Goal: Task Accomplishment & Management: Use online tool/utility

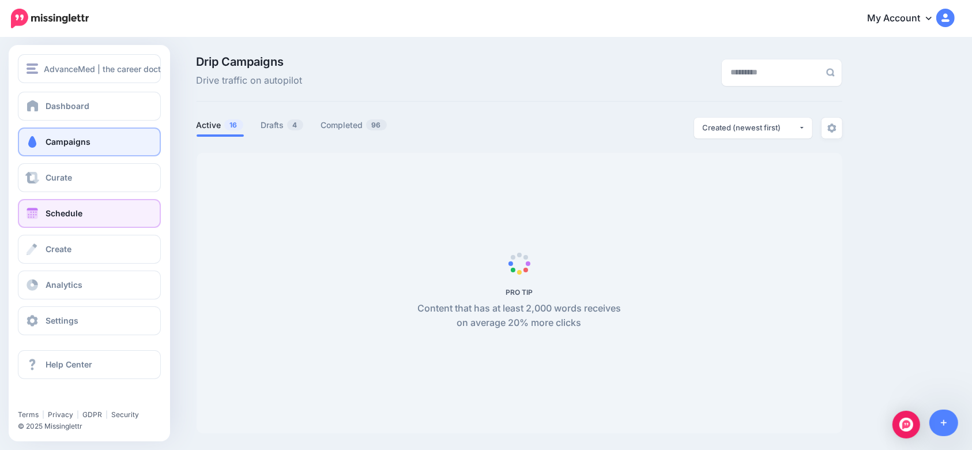
click at [65, 215] on span "Schedule" at bounding box center [64, 213] width 37 height 10
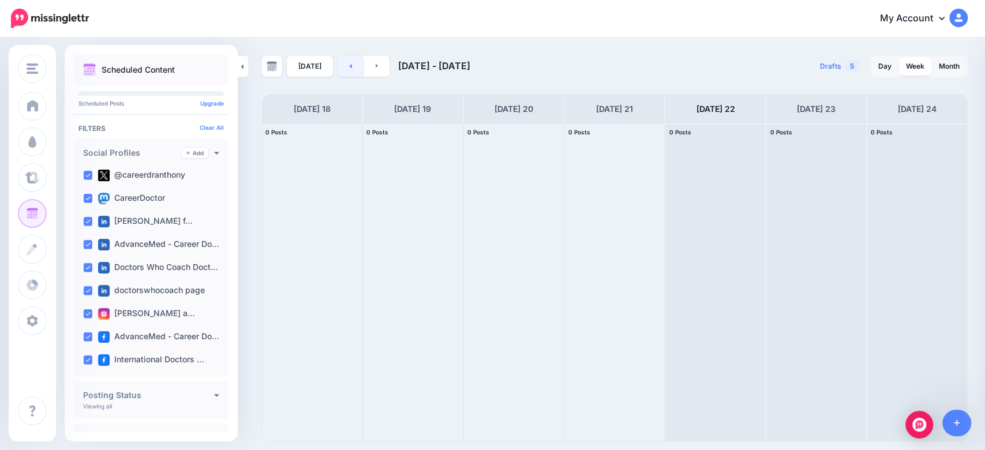
click at [343, 68] on link at bounding box center [350, 66] width 26 height 21
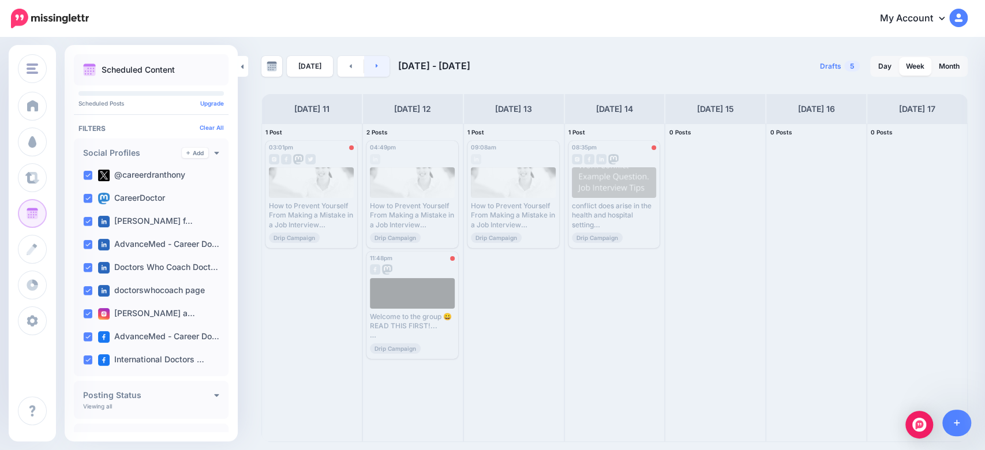
click at [377, 69] on link at bounding box center [377, 66] width 26 height 21
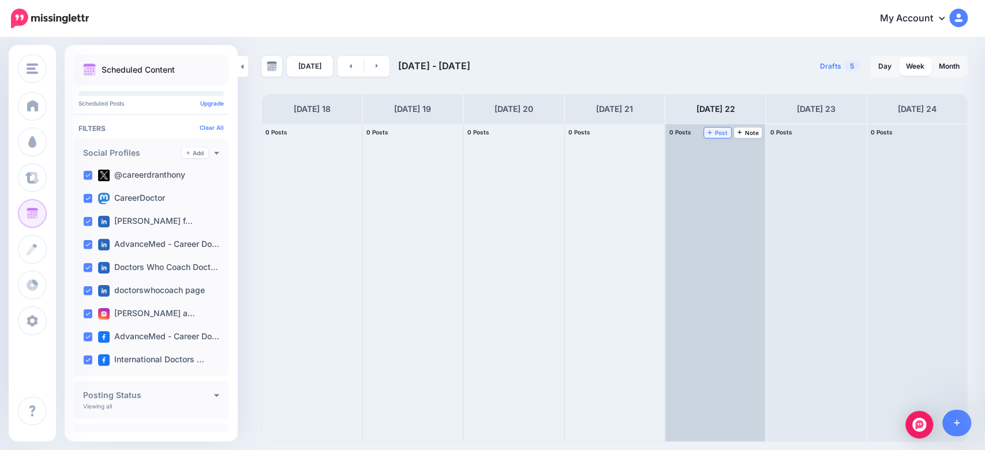
click at [719, 133] on span "Post" at bounding box center [717, 133] width 20 height 6
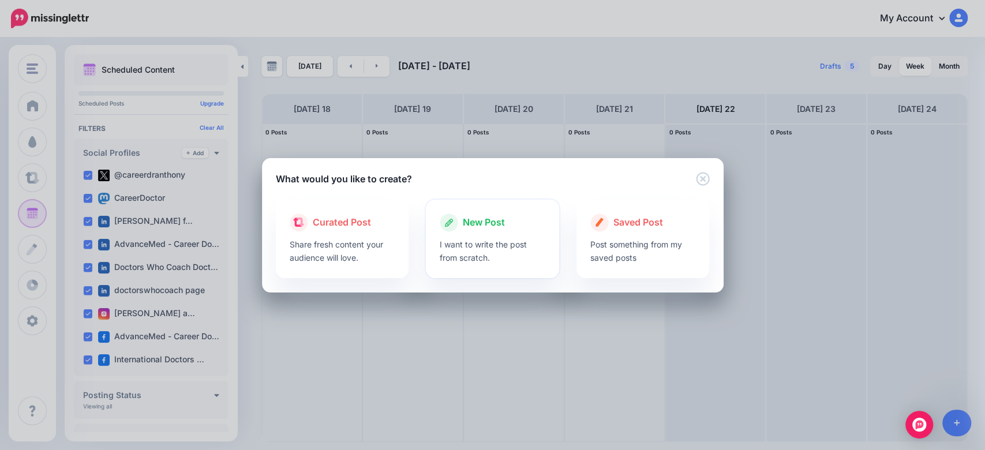
click at [475, 243] on p "I want to write the post from scratch." at bounding box center [493, 251] width 106 height 27
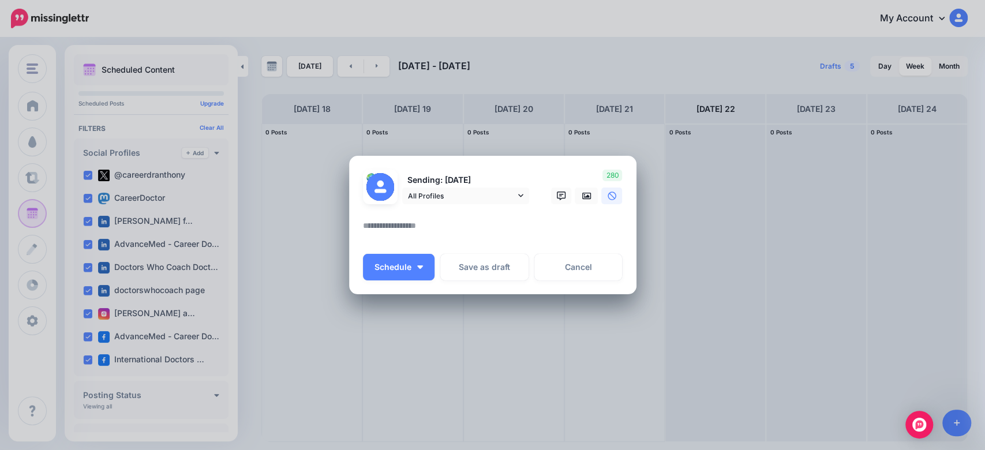
click at [440, 220] on textarea at bounding box center [495, 230] width 265 height 22
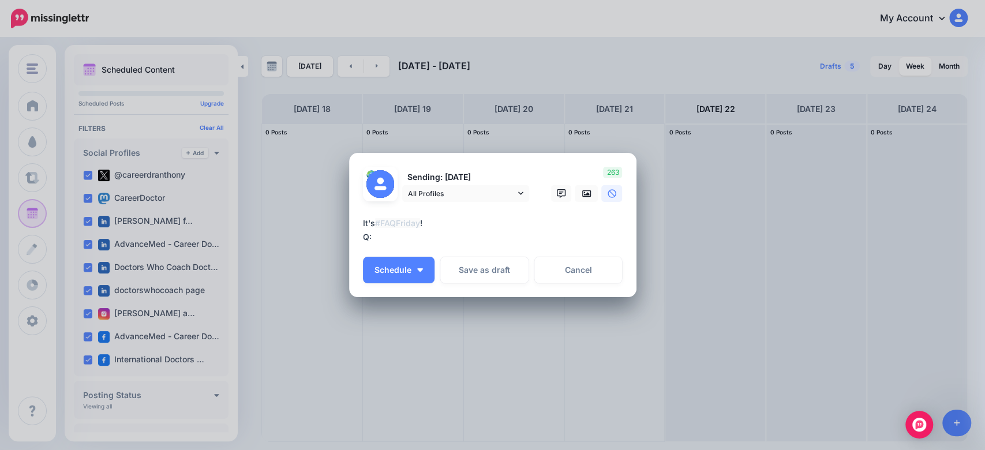
paste textarea "**********"
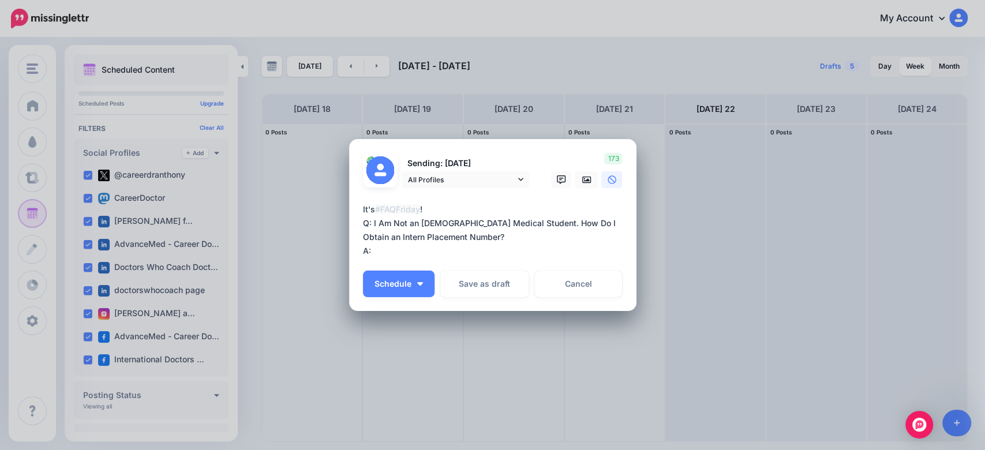
paste textarea "**********"
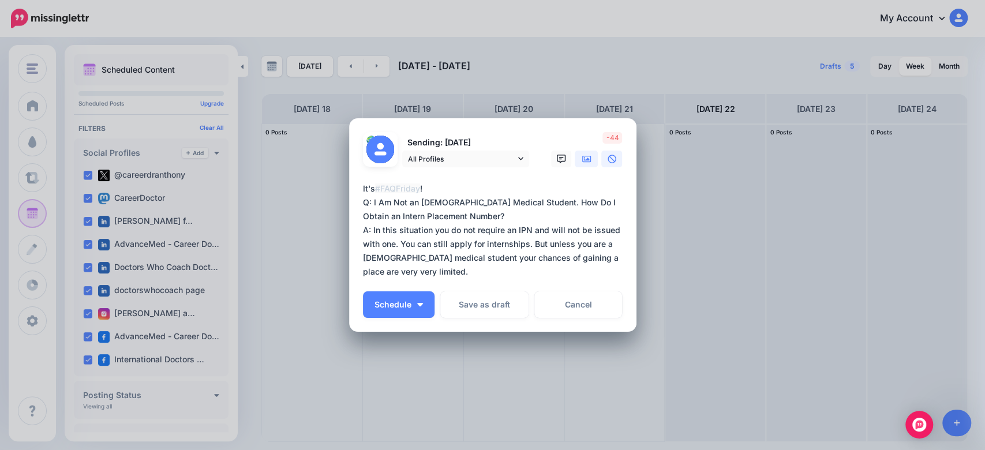
type textarea "**********"
click at [582, 160] on icon at bounding box center [586, 158] width 9 height 7
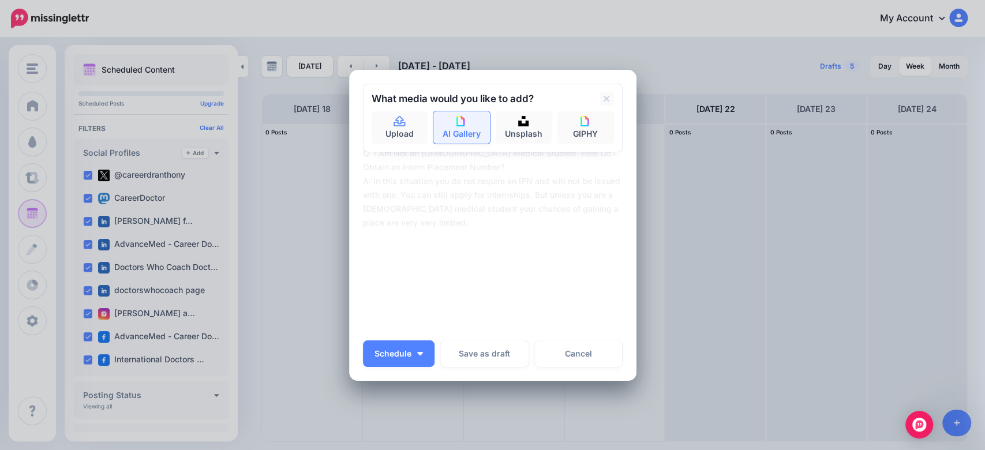
click at [448, 136] on link "AI Gallery" at bounding box center [461, 127] width 57 height 32
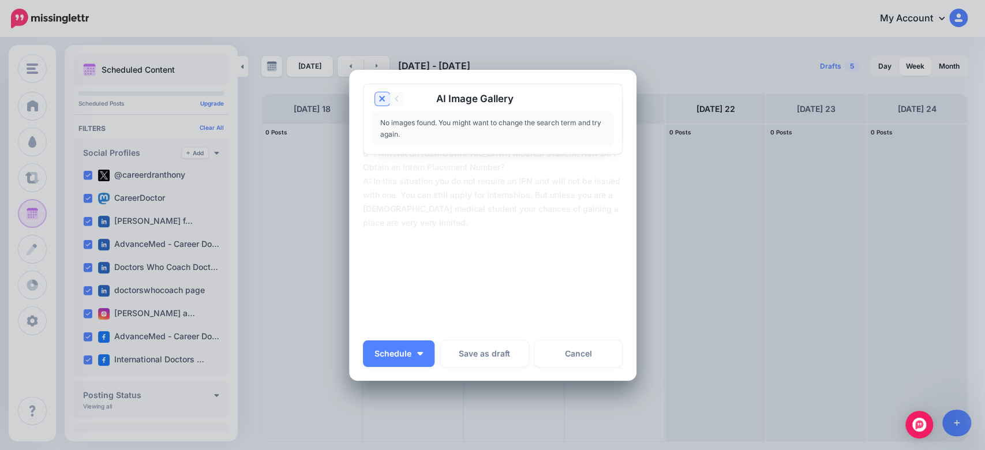
click at [379, 100] on icon at bounding box center [382, 99] width 6 height 6
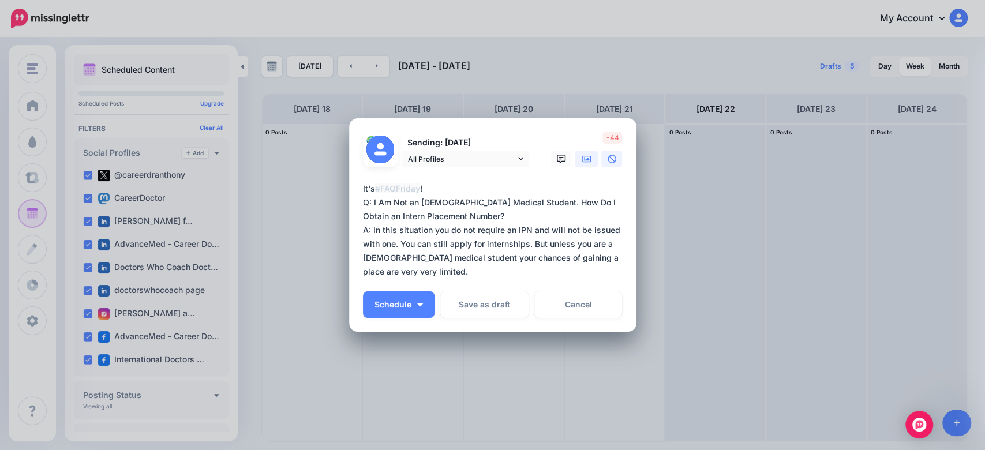
click at [582, 162] on icon at bounding box center [586, 158] width 9 height 7
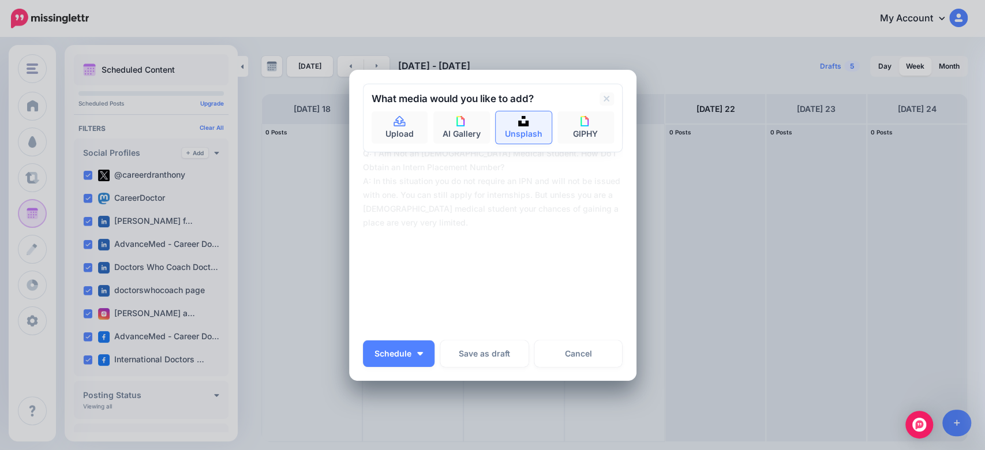
click at [508, 129] on link "Unsplash" at bounding box center [523, 127] width 57 height 32
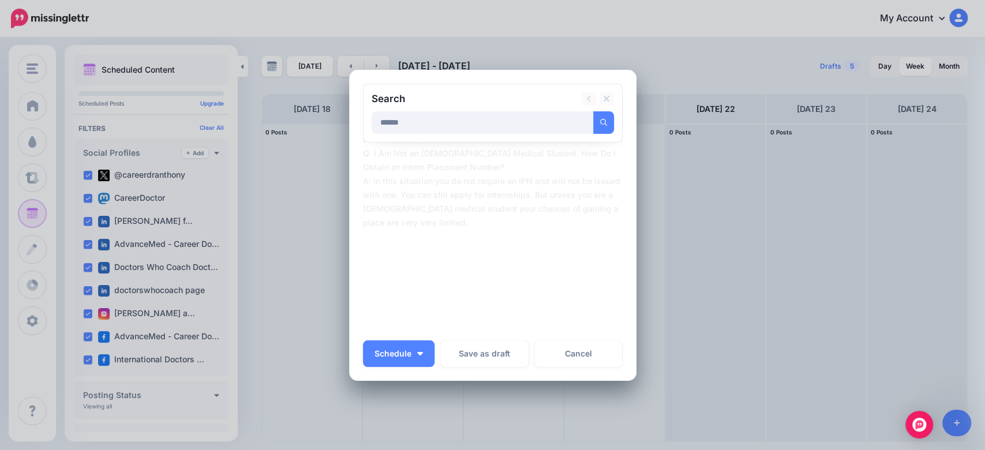
type input "******"
click at [593, 111] on button "submit" at bounding box center [603, 122] width 21 height 22
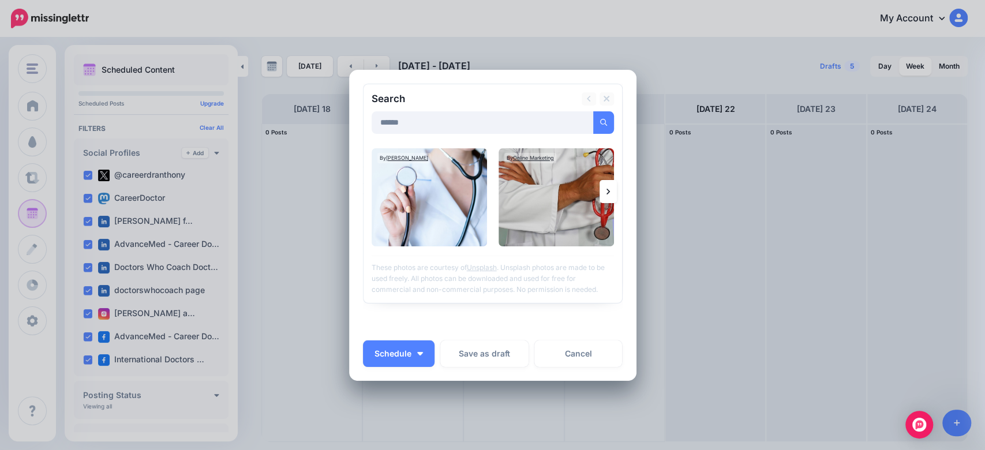
click at [607, 185] on link at bounding box center [607, 191] width 17 height 23
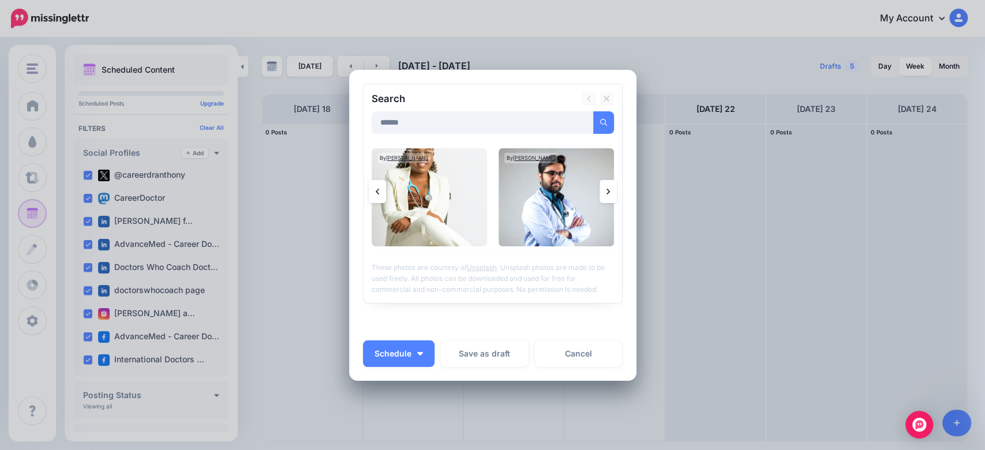
click at [606, 191] on icon at bounding box center [607, 191] width 3 height 9
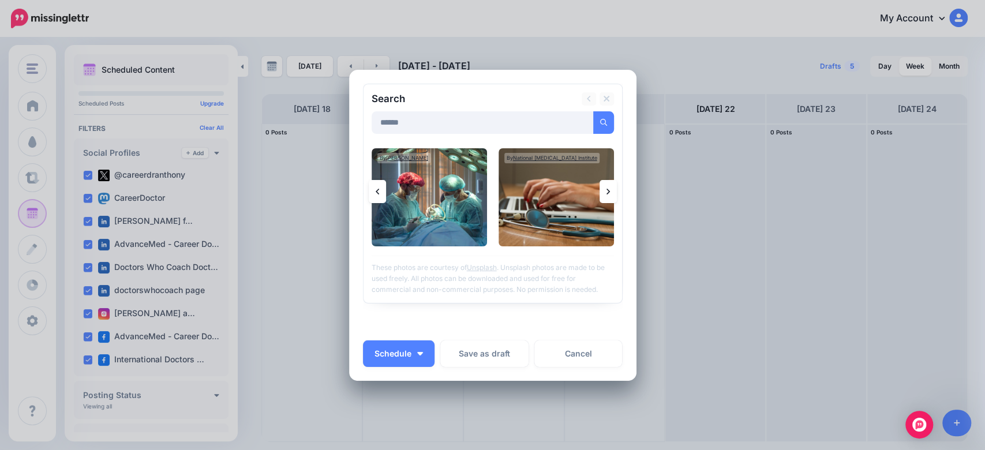
click at [607, 196] on link at bounding box center [607, 191] width 17 height 23
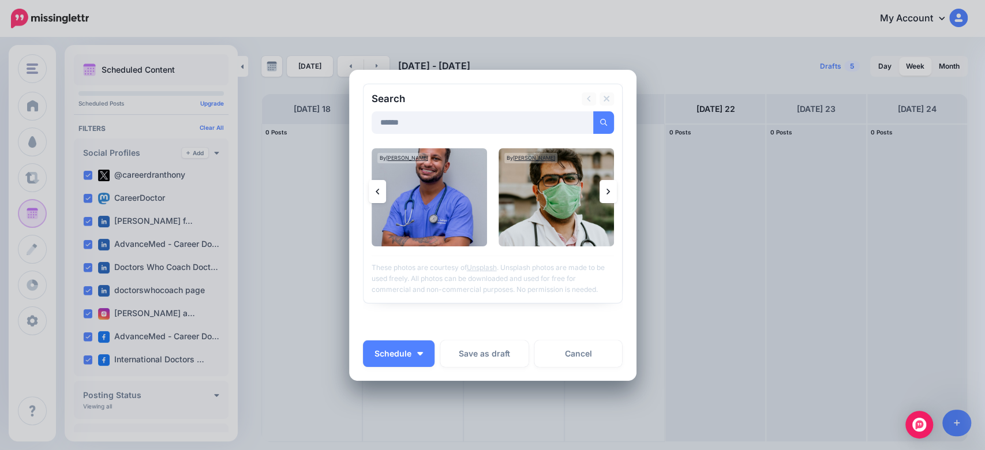
click at [599, 188] on link at bounding box center [607, 191] width 17 height 23
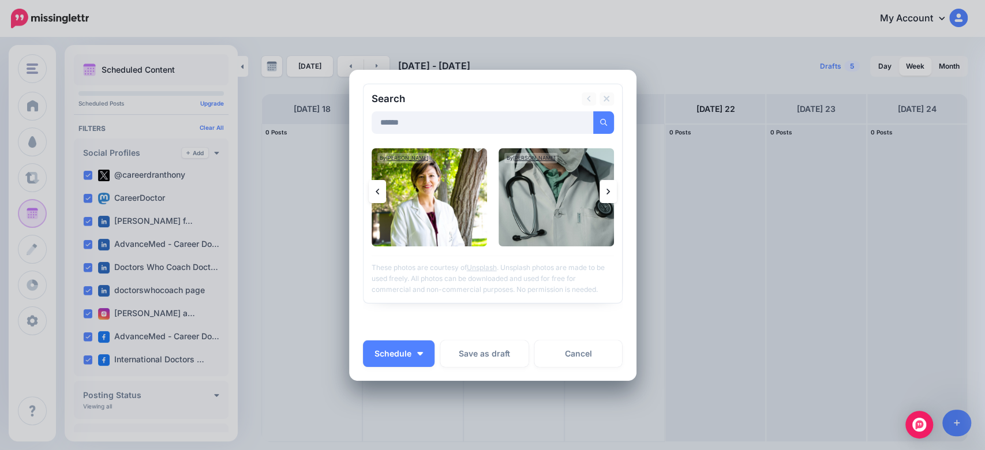
click at [603, 192] on link at bounding box center [607, 191] width 17 height 23
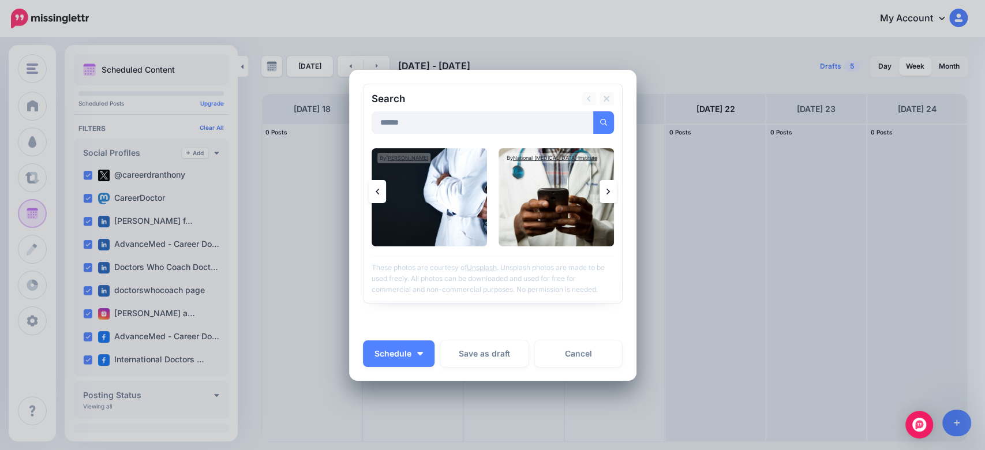
click at [604, 194] on link at bounding box center [607, 191] width 17 height 23
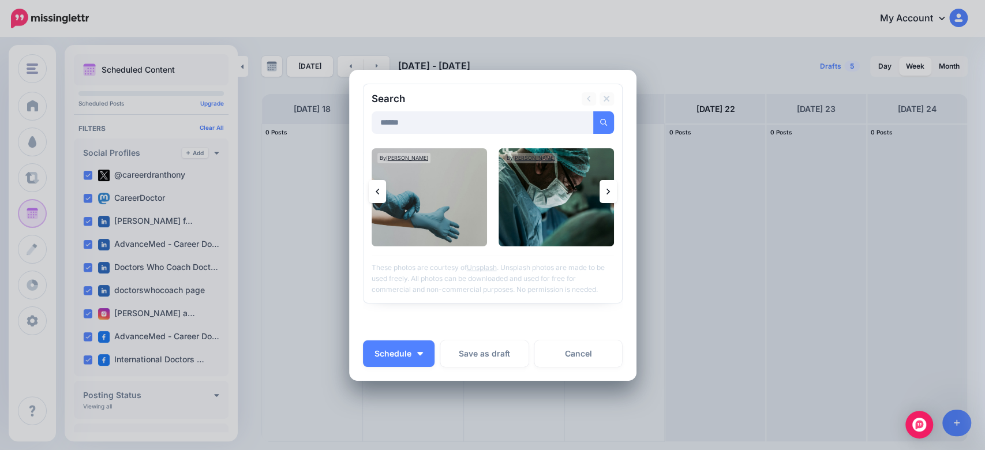
click at [606, 196] on icon at bounding box center [607, 191] width 3 height 9
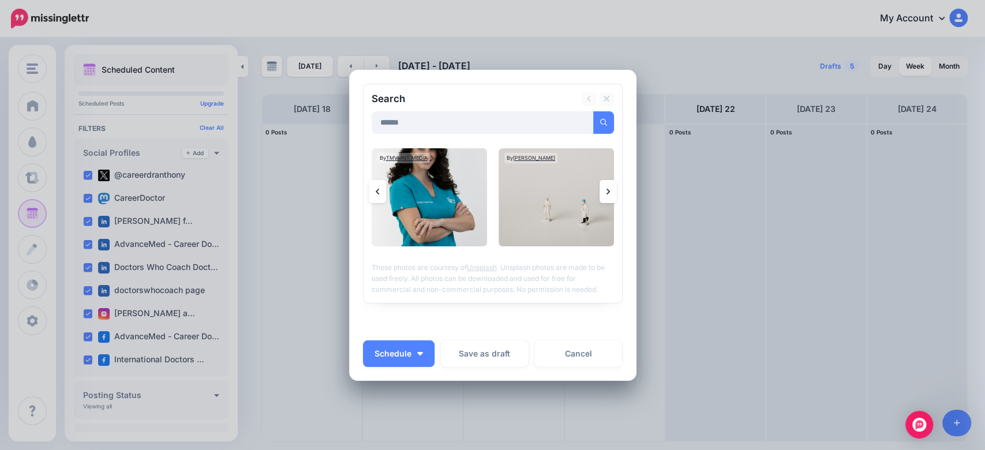
click at [604, 184] on link at bounding box center [607, 191] width 17 height 23
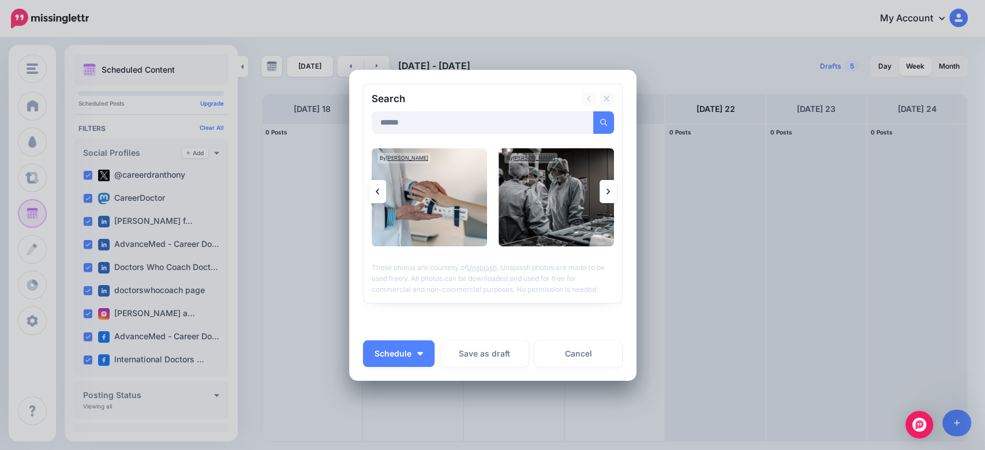
click at [599, 191] on link at bounding box center [607, 191] width 17 height 23
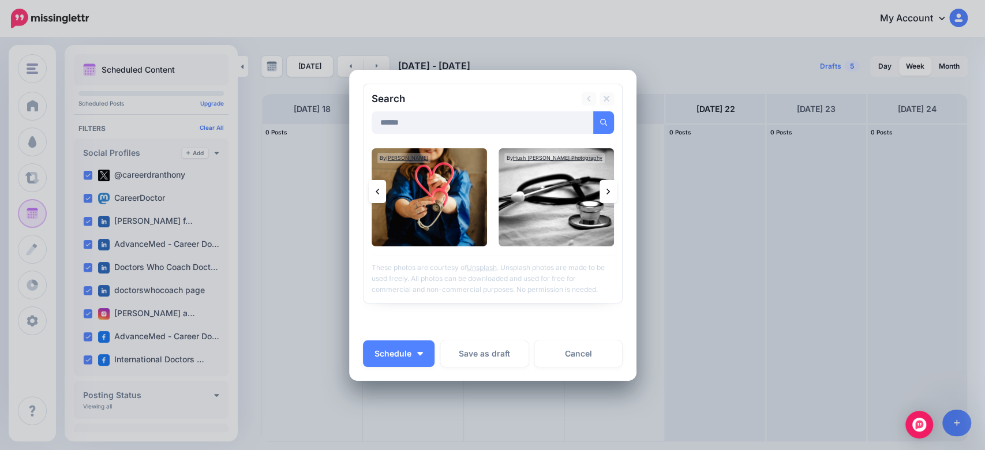
click at [606, 193] on icon at bounding box center [607, 191] width 3 height 9
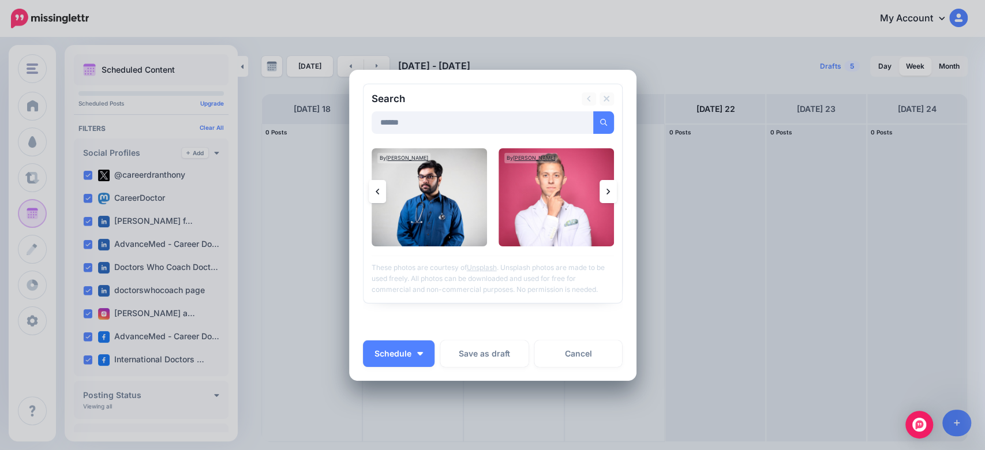
click at [606, 196] on icon at bounding box center [607, 191] width 3 height 9
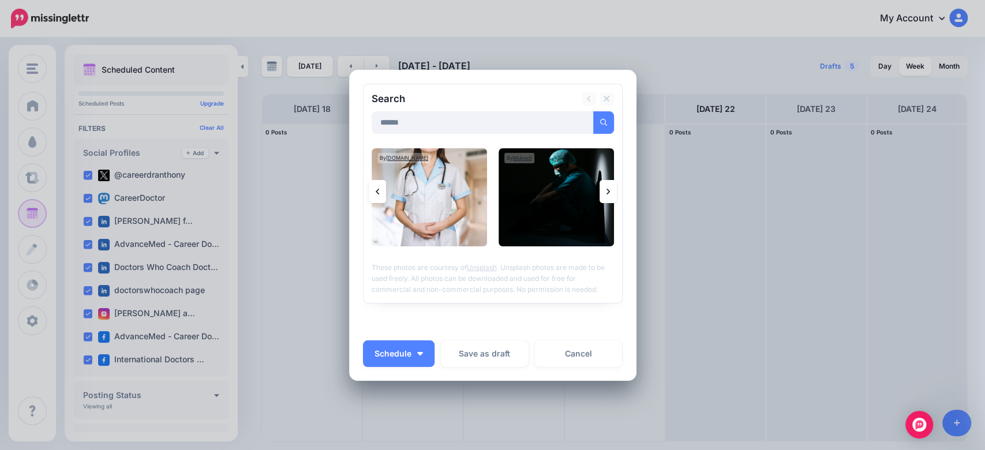
click at [604, 185] on link at bounding box center [607, 191] width 17 height 23
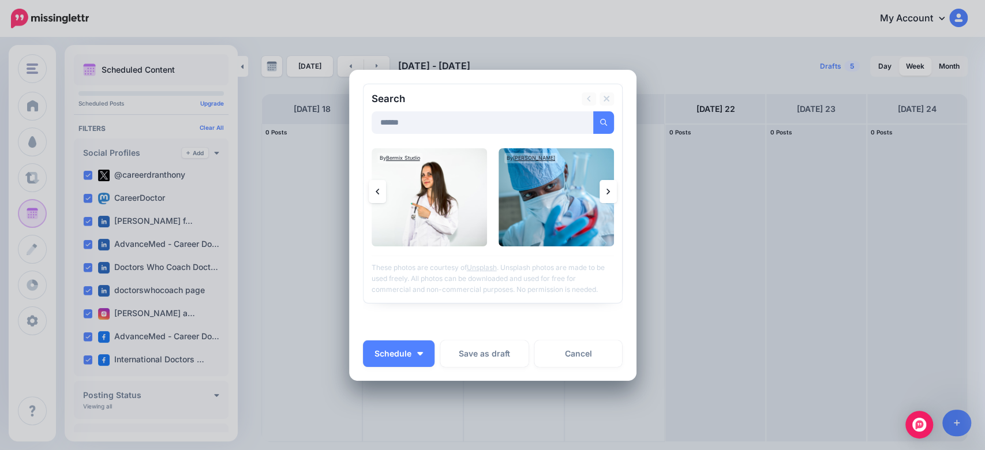
click at [614, 189] on div "Search ****** Add Media By Bermix Studio [PERSON_NAME]" at bounding box center [493, 194] width 260 height 220
click at [604, 190] on link at bounding box center [607, 191] width 17 height 23
